Goal: Transaction & Acquisition: Book appointment/travel/reservation

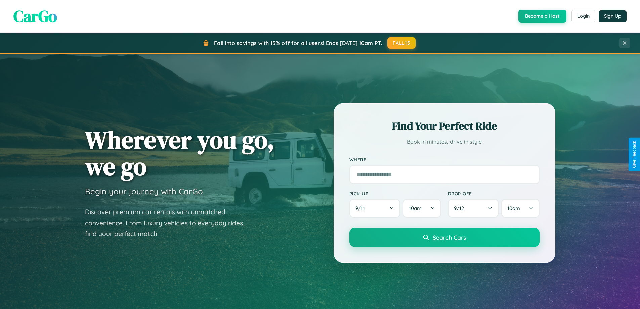
scroll to position [20, 0]
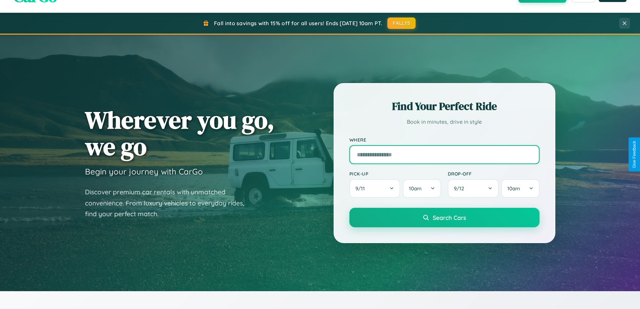
click at [444, 154] on input "text" at bounding box center [444, 154] width 190 height 19
type input "**********"
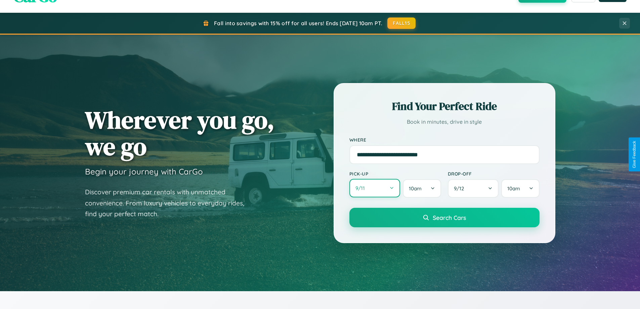
click at [374, 188] on button "9 / 11" at bounding box center [374, 188] width 51 height 18
select select "*"
select select "****"
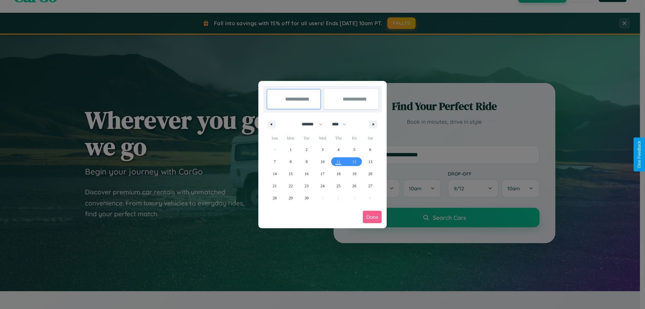
drag, startPoint x: 309, startPoint y: 124, endPoint x: 322, endPoint y: 135, distance: 17.2
click at [309, 124] on select "******* ******** ***** ***** *** **** **** ****** ********* ******* ******** **…" at bounding box center [311, 124] width 29 height 11
select select "**"
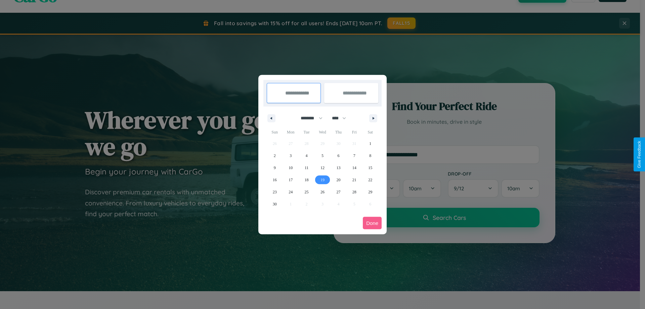
click at [322, 179] on span "19" at bounding box center [322, 180] width 4 height 12
type input "**********"
click at [354, 191] on span "28" at bounding box center [354, 192] width 4 height 12
type input "**********"
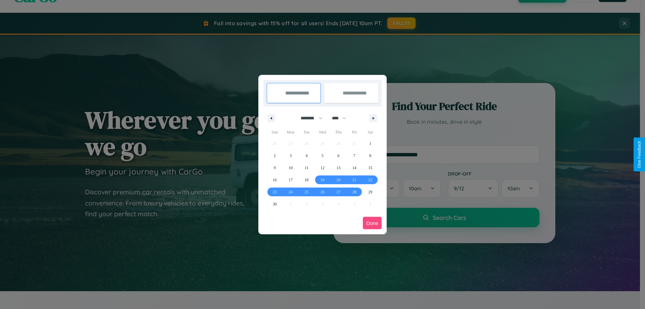
click at [372, 223] on button "Done" at bounding box center [372, 223] width 19 height 12
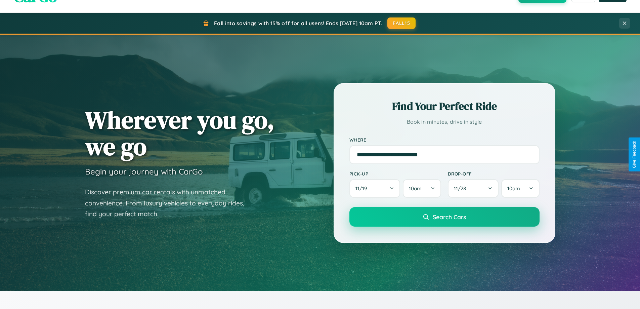
click at [444, 217] on span "Search Cars" at bounding box center [449, 216] width 33 height 7
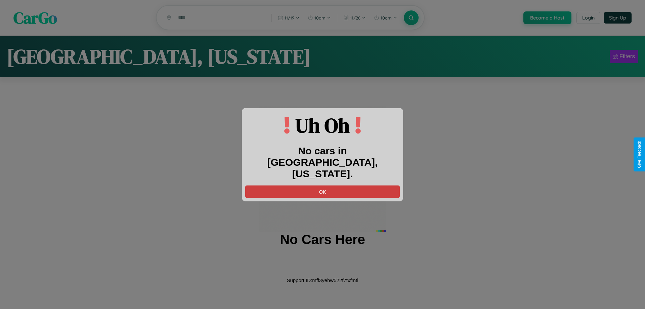
click at [322, 185] on button "OK" at bounding box center [322, 191] width 154 height 12
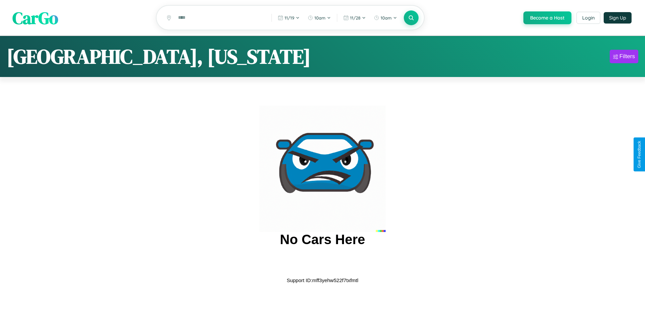
click at [35, 18] on span "CarGo" at bounding box center [35, 17] width 46 height 23
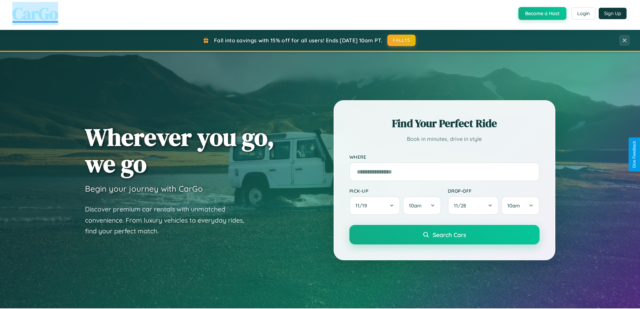
scroll to position [290, 0]
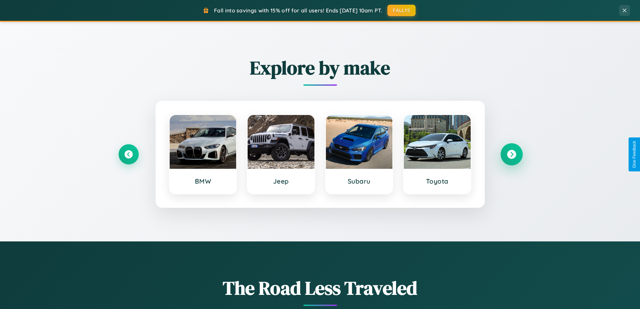
click at [511, 154] on icon at bounding box center [511, 154] width 9 height 9
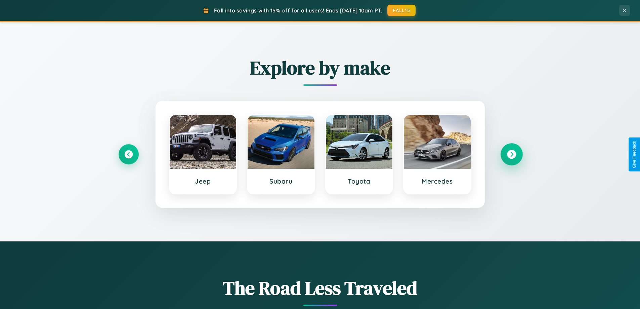
click at [511, 154] on icon at bounding box center [511, 154] width 9 height 9
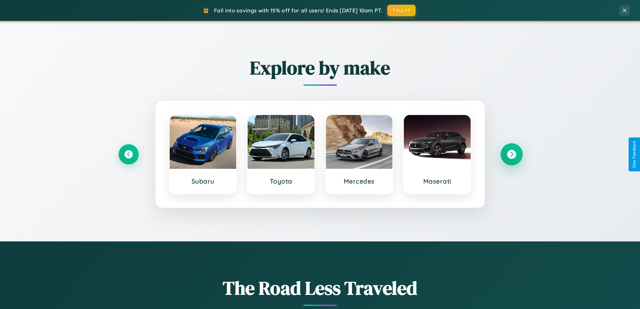
click at [511, 154] on icon at bounding box center [511, 154] width 9 height 9
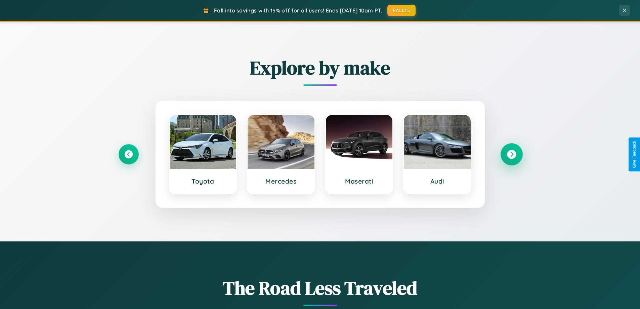
click at [511, 154] on icon at bounding box center [511, 154] width 9 height 9
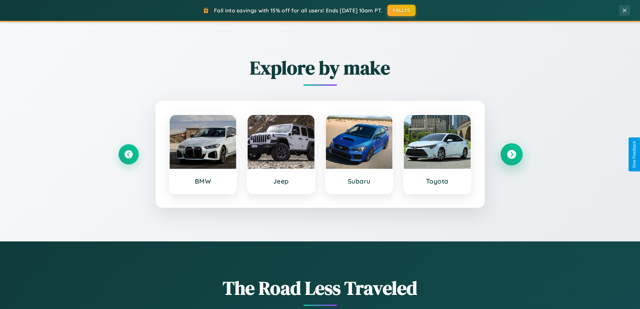
click at [511, 154] on icon at bounding box center [511, 154] width 9 height 9
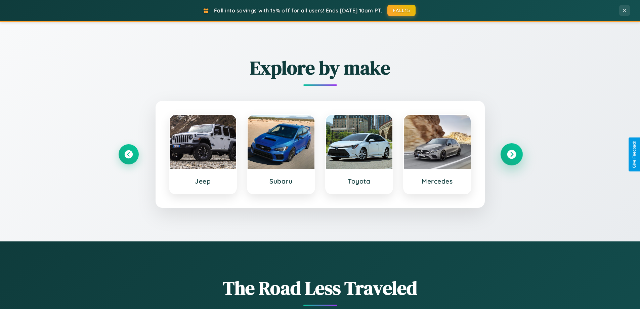
click at [511, 154] on icon at bounding box center [511, 154] width 9 height 9
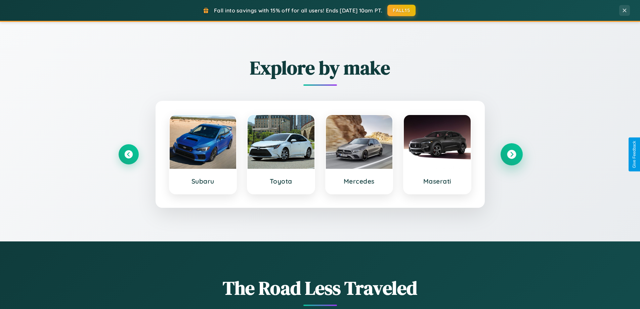
click at [511, 154] on icon at bounding box center [511, 154] width 9 height 9
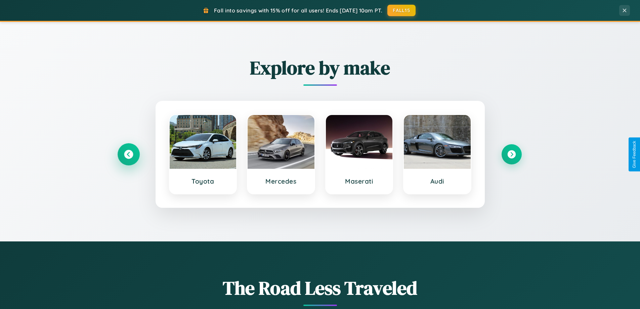
click at [128, 154] on icon at bounding box center [128, 154] width 9 height 9
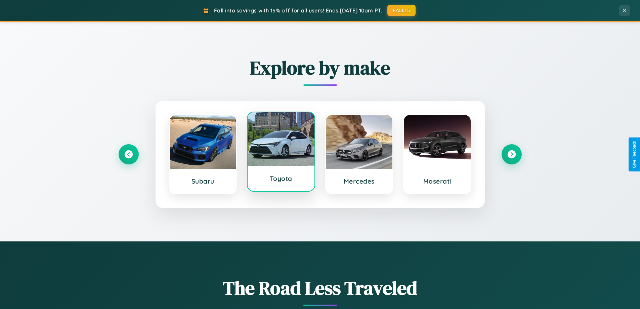
click at [281, 153] on div at bounding box center [281, 139] width 67 height 54
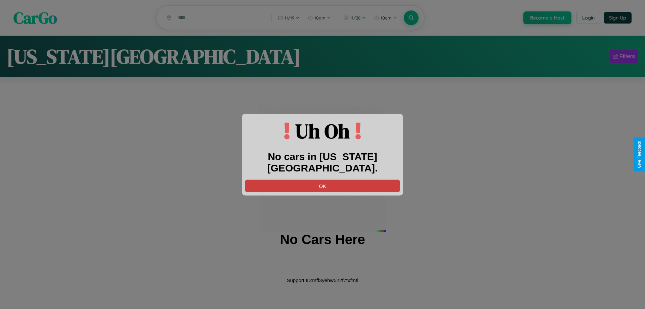
click at [322, 179] on button "OK" at bounding box center [322, 185] width 154 height 12
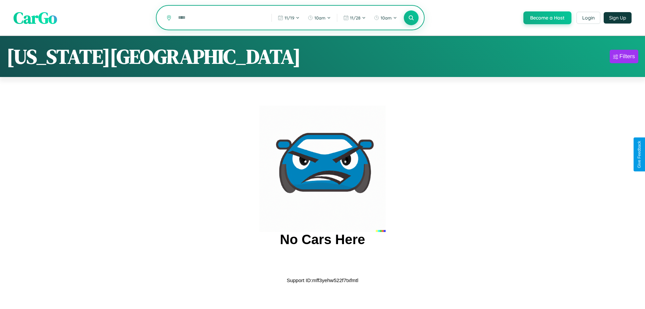
click at [220, 18] on input "text" at bounding box center [220, 18] width 90 height 12
type input "*"
type input "*****"
click at [410, 18] on icon at bounding box center [411, 17] width 6 height 6
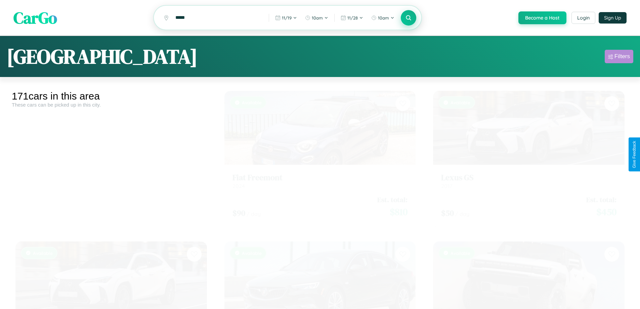
click at [619, 57] on div "Filters" at bounding box center [621, 56] width 15 height 7
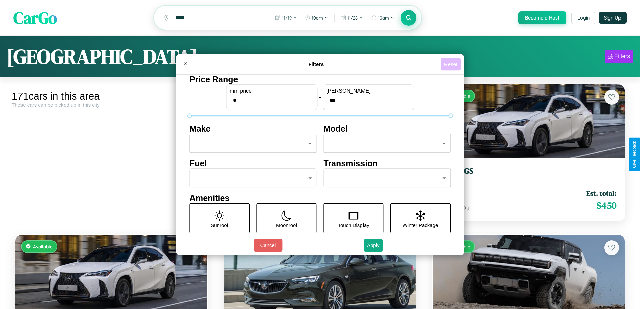
click at [451, 64] on button "Reset" at bounding box center [451, 64] width 20 height 12
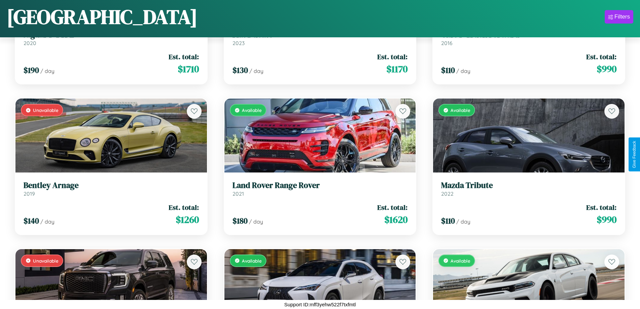
scroll to position [4305, 0]
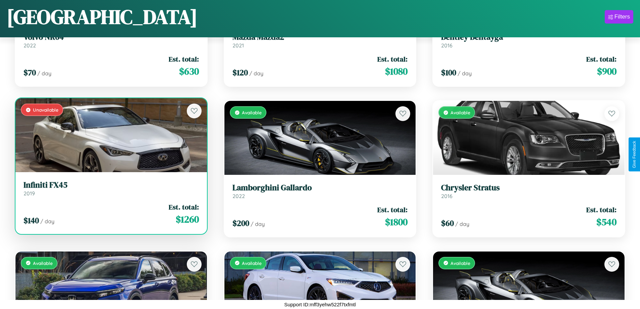
click at [110, 189] on link "Infiniti FX45 2019" at bounding box center [111, 188] width 175 height 16
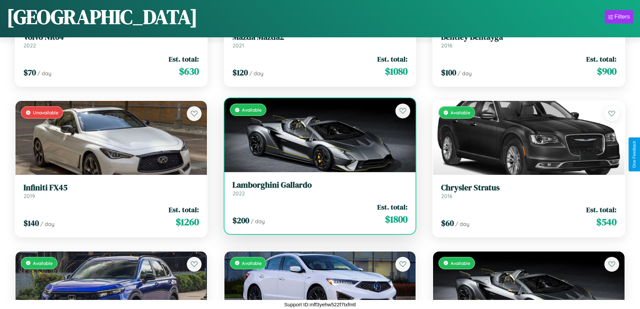
scroll to position [3854, 0]
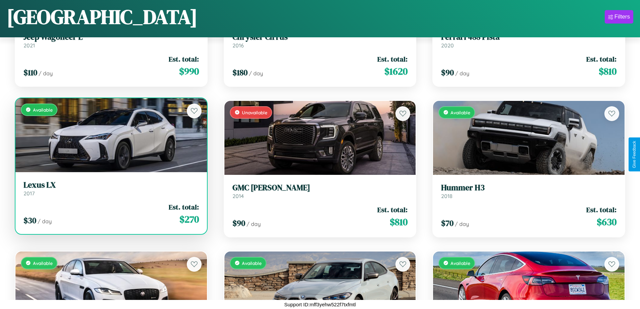
click at [110, 188] on h3 "Lexus LX" at bounding box center [111, 185] width 175 height 10
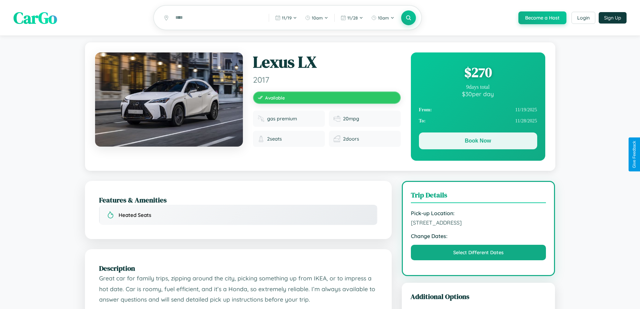
click at [478, 142] on button "Book Now" at bounding box center [478, 140] width 118 height 17
